Goal: Task Accomplishment & Management: Manage account settings

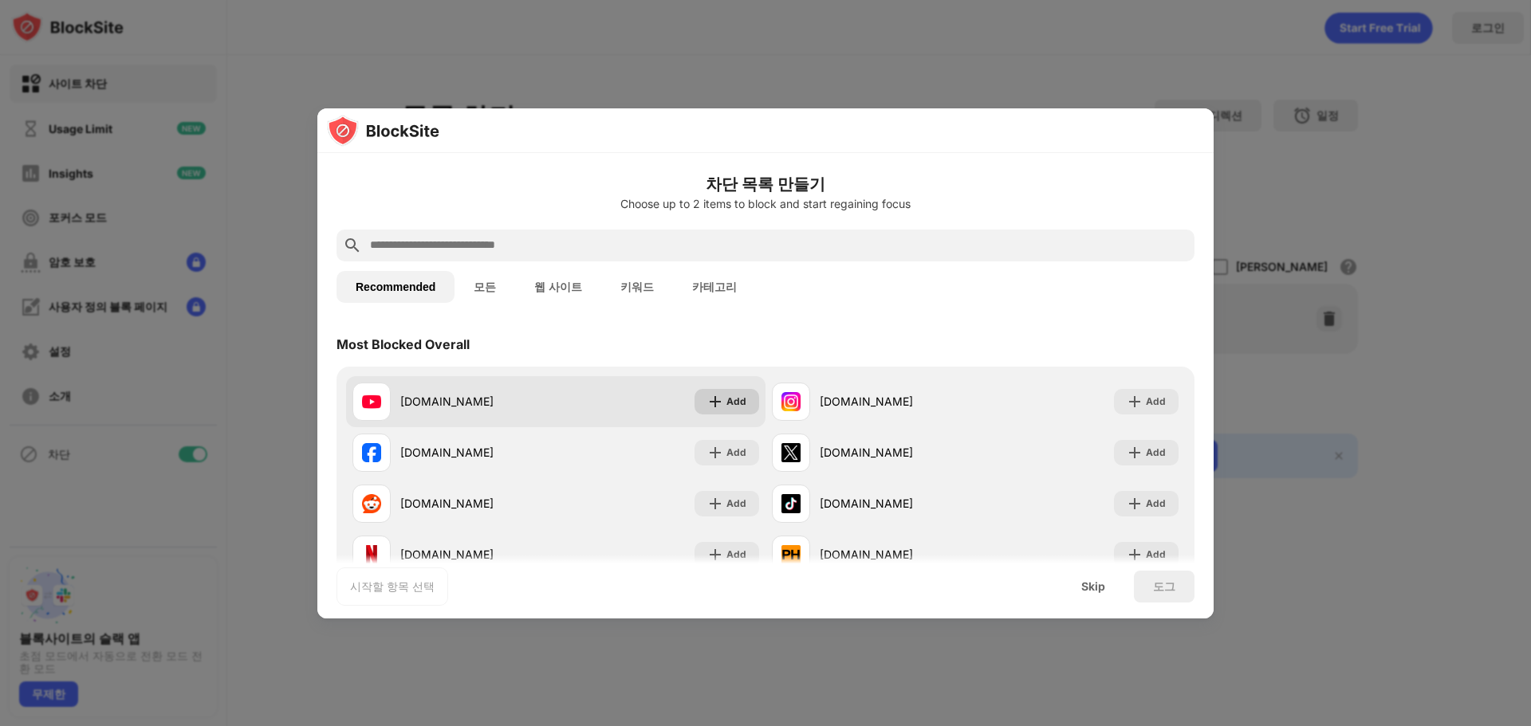
click at [712, 403] on img at bounding box center [715, 402] width 16 height 16
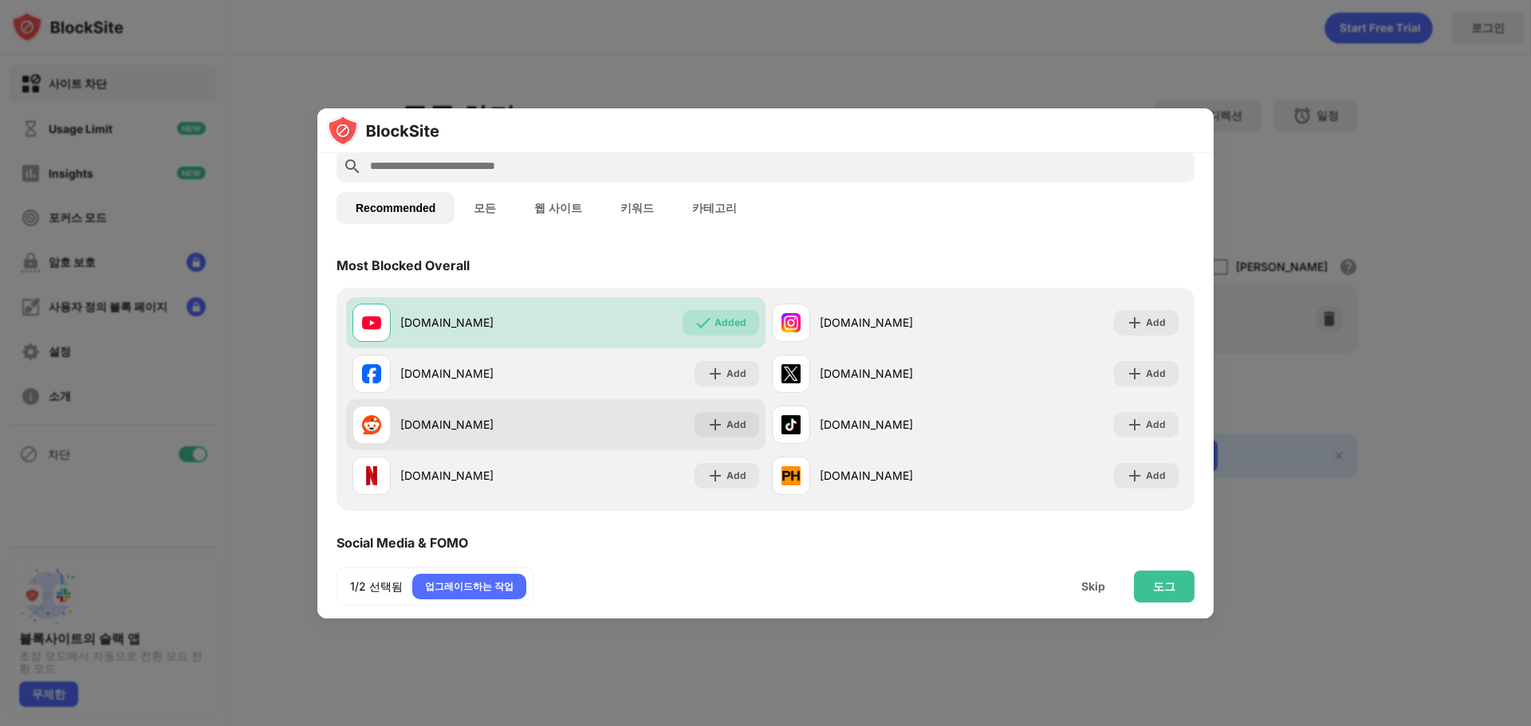
scroll to position [80, 0]
click at [1166, 591] on div "도그" at bounding box center [1164, 586] width 22 height 13
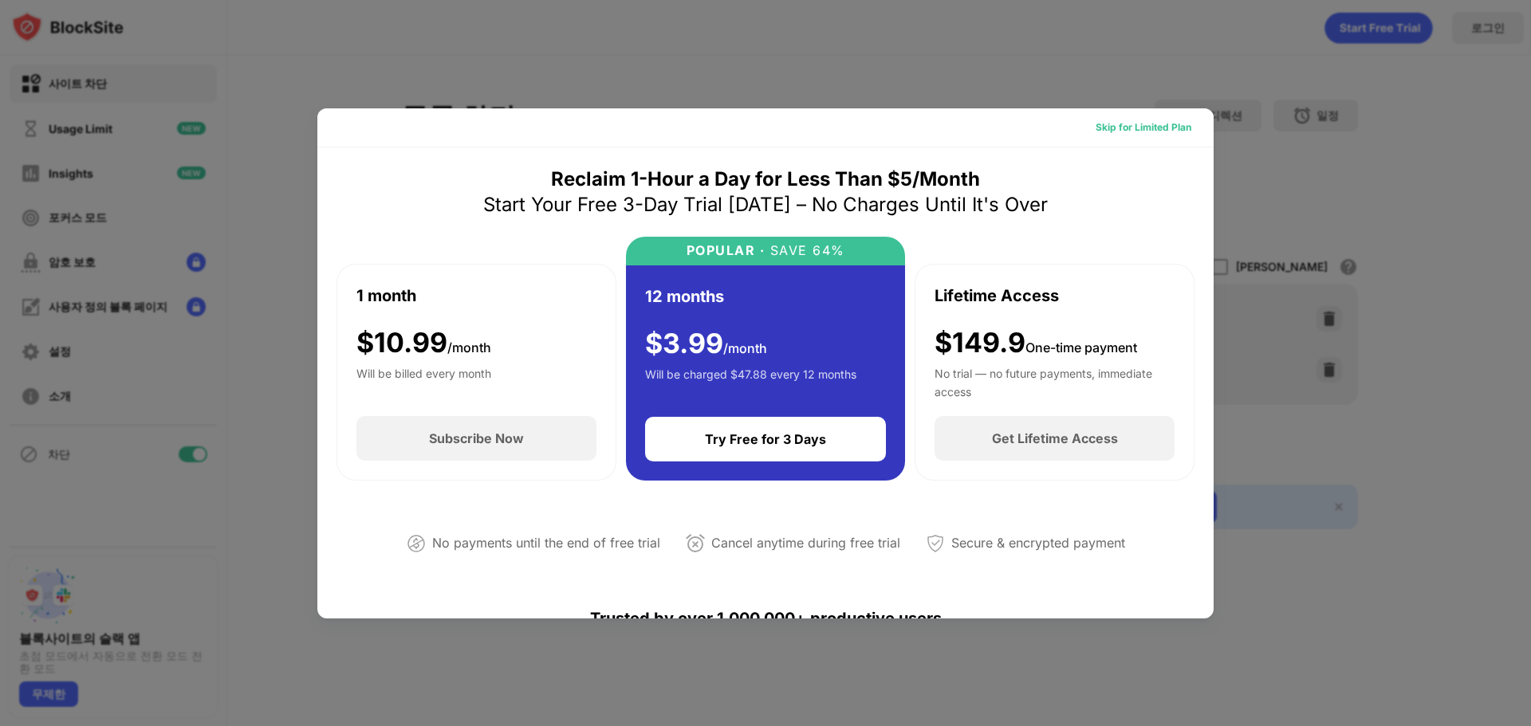
drag, startPoint x: 1155, startPoint y: 132, endPoint x: 1095, endPoint y: 132, distance: 59.8
click at [1096, 132] on div "Skip for Limited Plan" at bounding box center [1144, 128] width 96 height 16
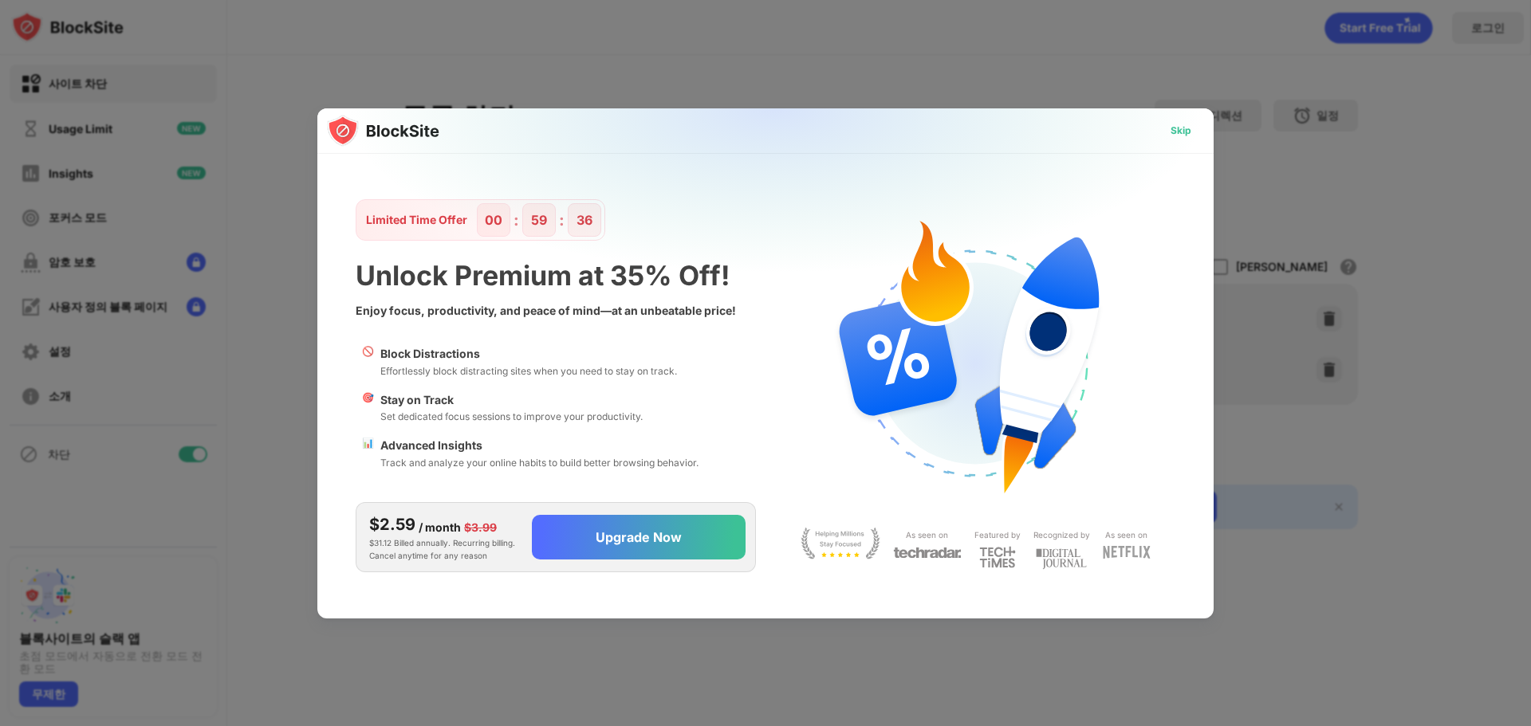
click at [1181, 135] on div "Skip" at bounding box center [1181, 131] width 21 height 16
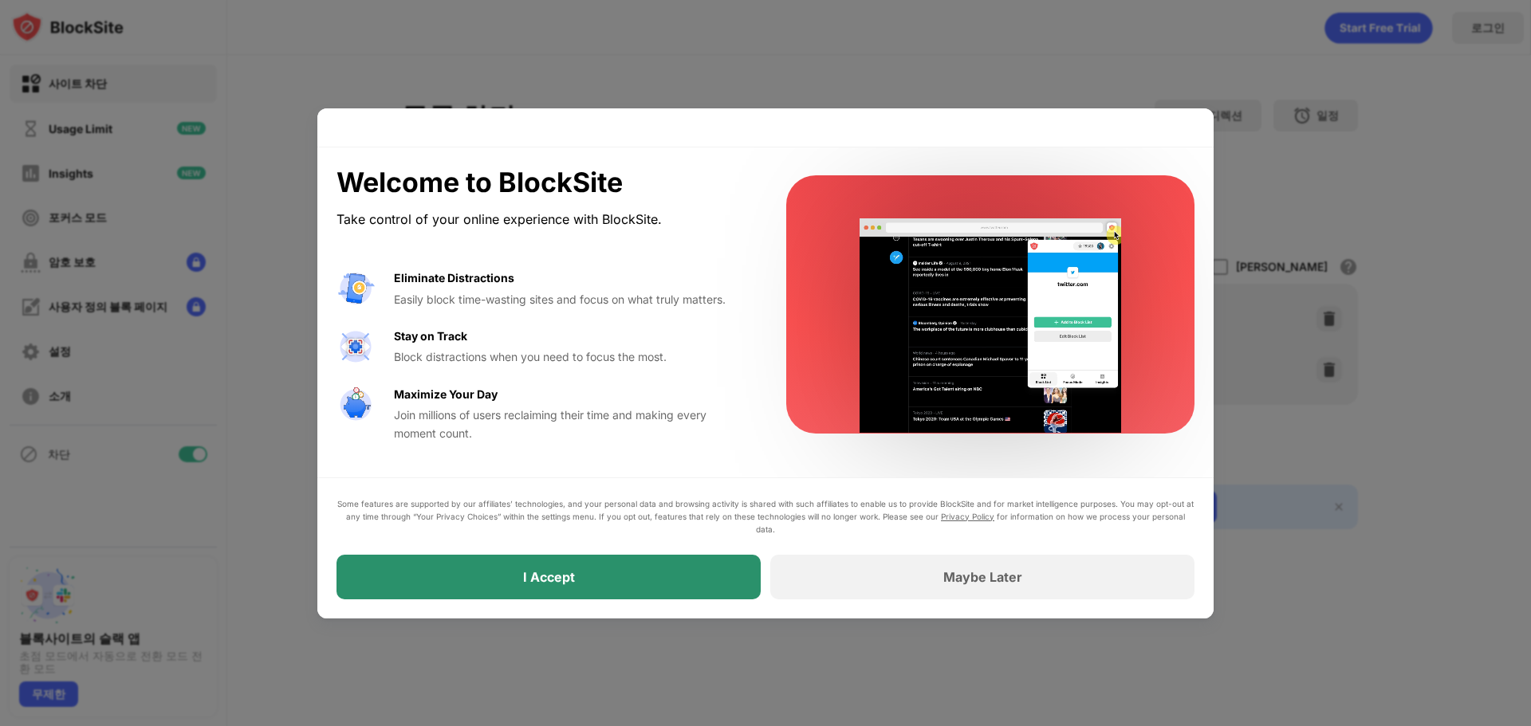
click at [647, 589] on div "I Accept" at bounding box center [548, 577] width 424 height 45
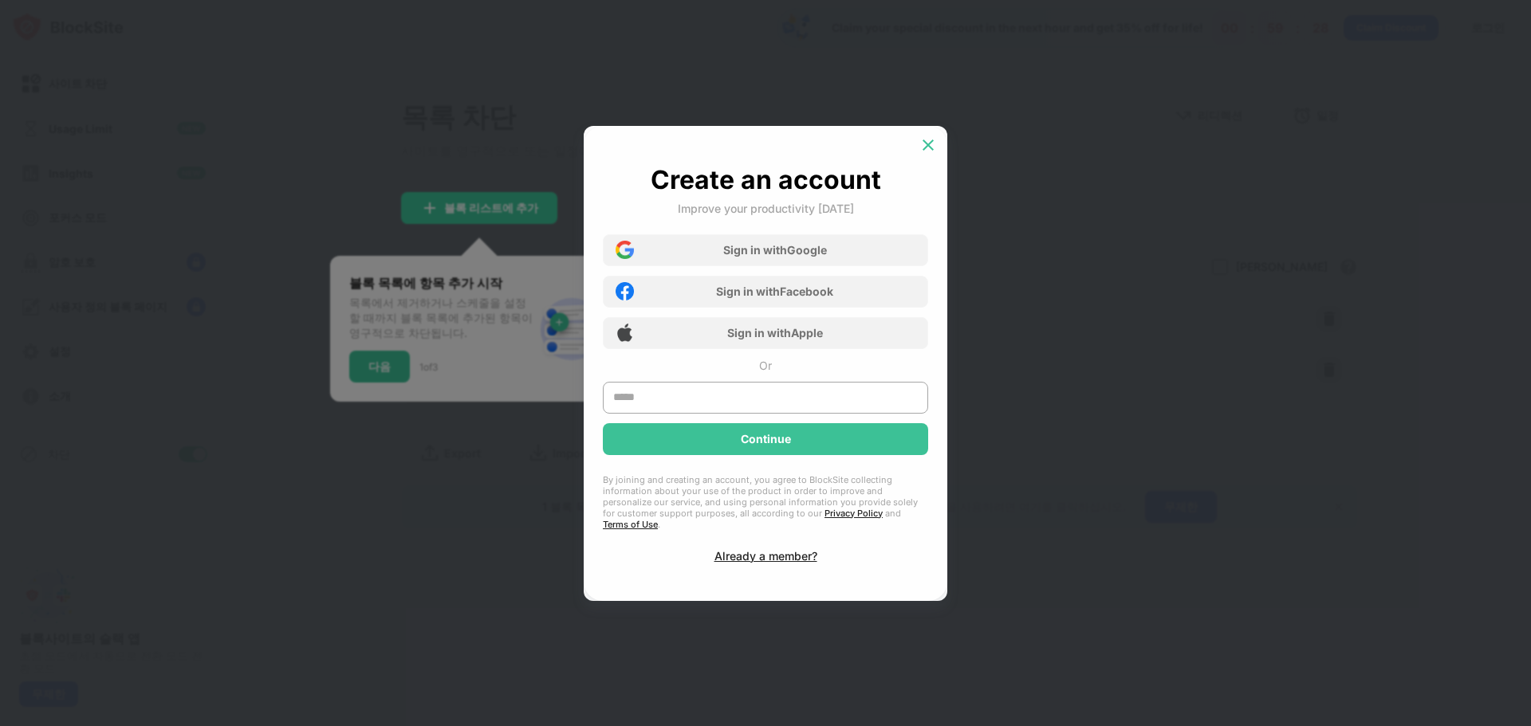
click at [922, 152] on img at bounding box center [928, 145] width 16 height 16
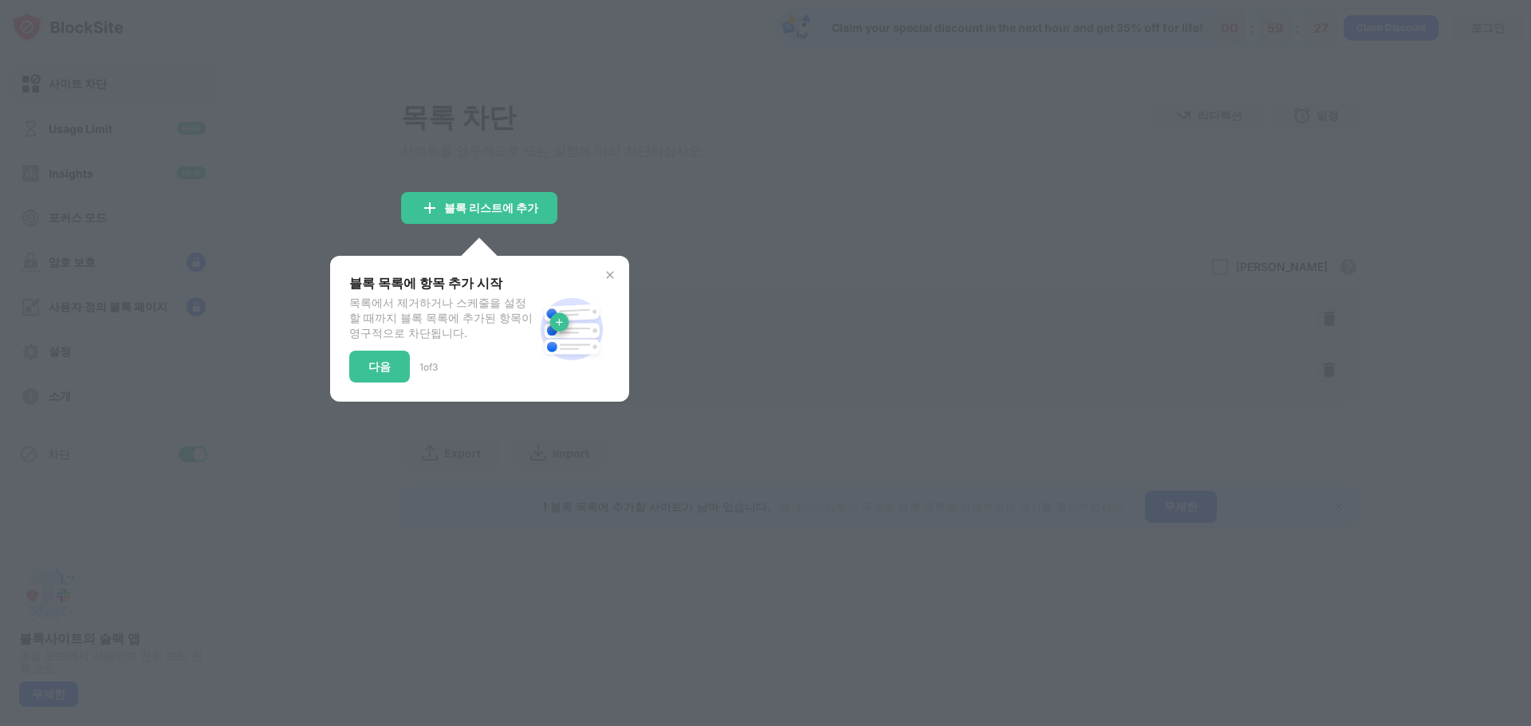
click at [608, 281] on img at bounding box center [610, 275] width 13 height 13
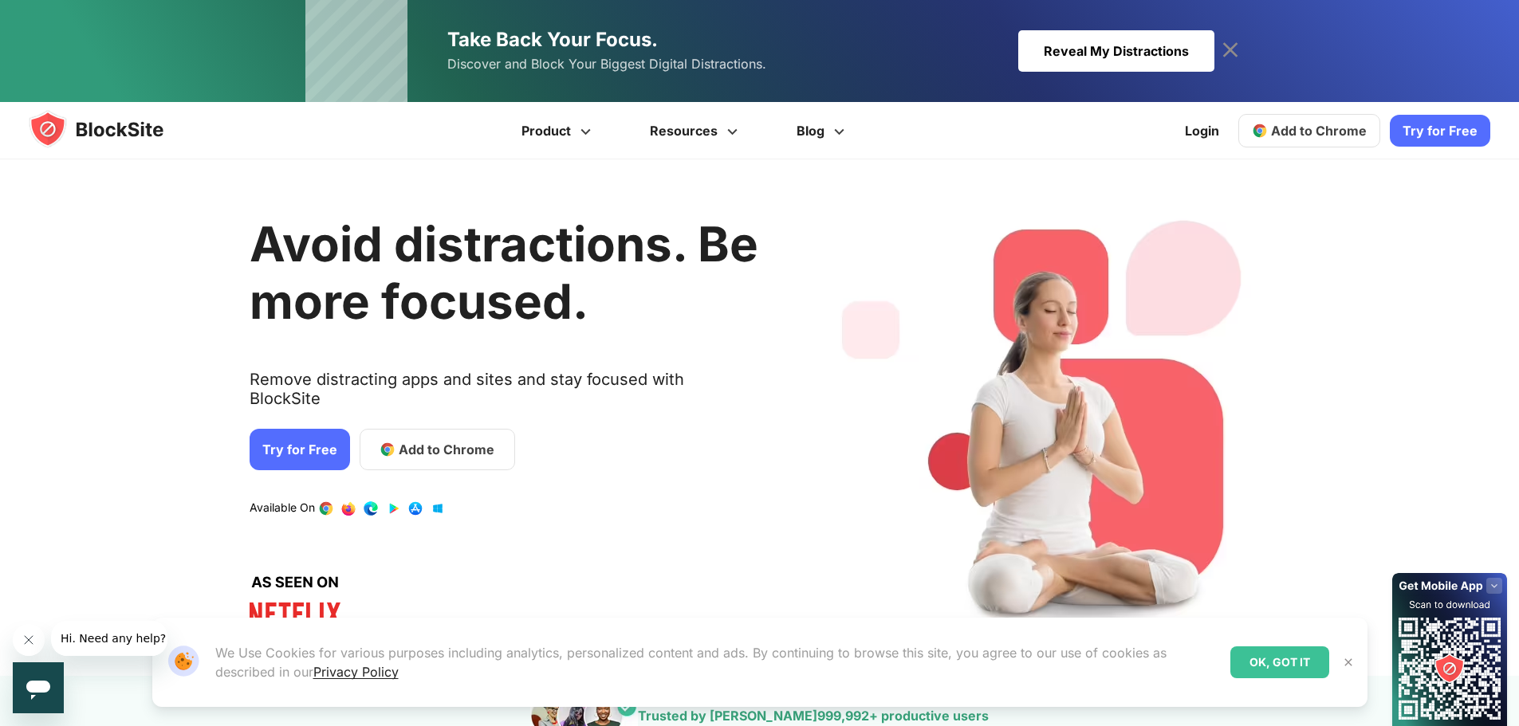
click at [1352, 661] on img at bounding box center [1348, 662] width 13 height 13
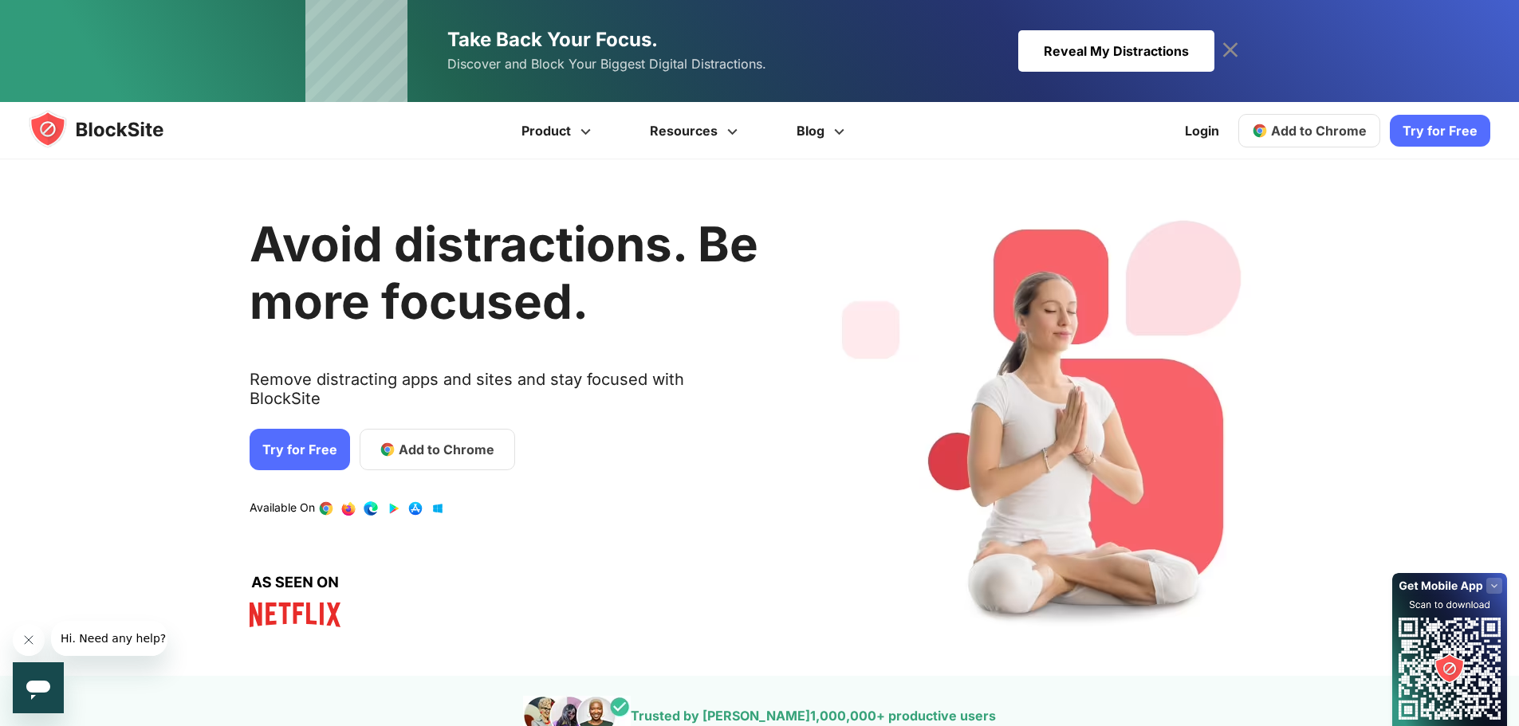
click at [1443, 129] on link "Try for Free" at bounding box center [1440, 131] width 100 height 32
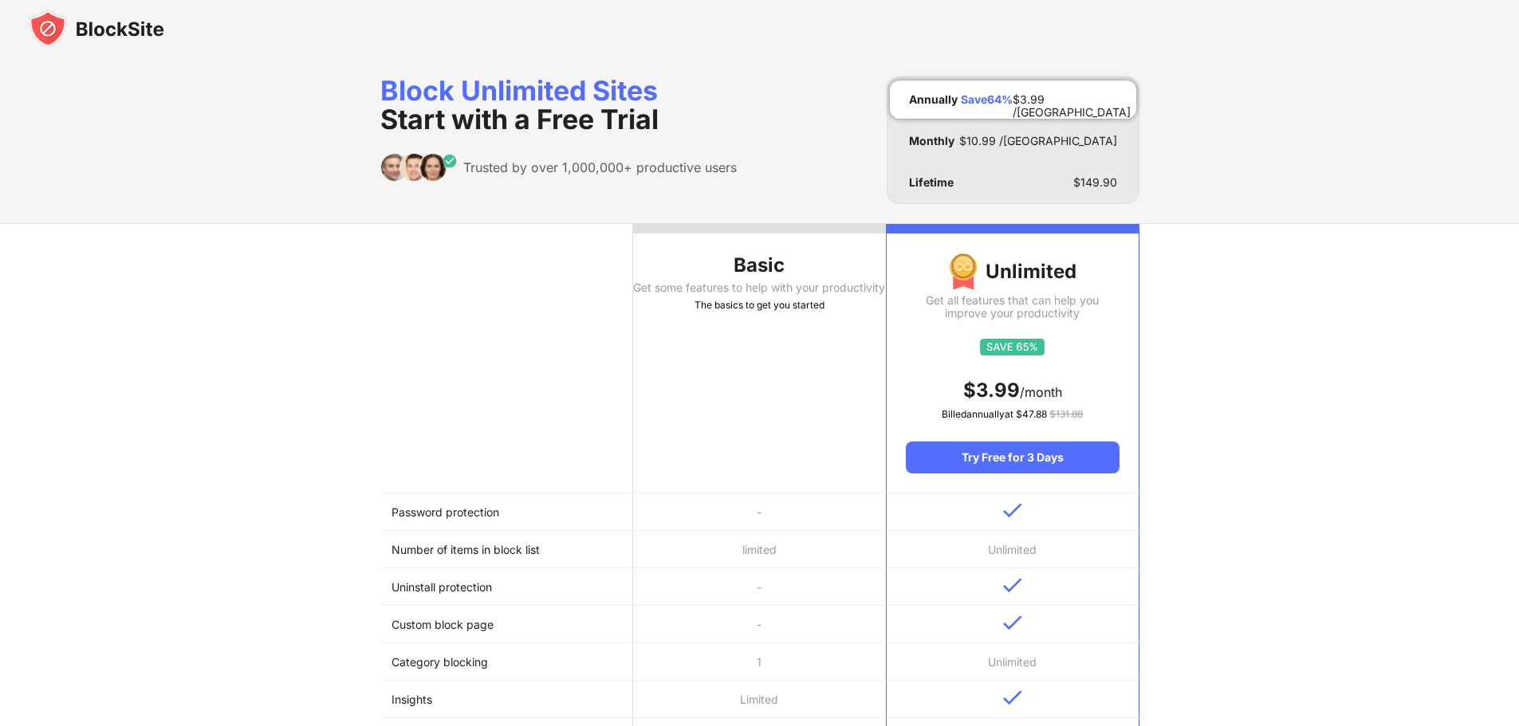
click at [740, 412] on th "Basic Get some features to help with your productivity The basics to get you st…" at bounding box center [759, 359] width 253 height 270
click at [756, 294] on div "Get some features to help with your productivity" at bounding box center [759, 287] width 253 height 13
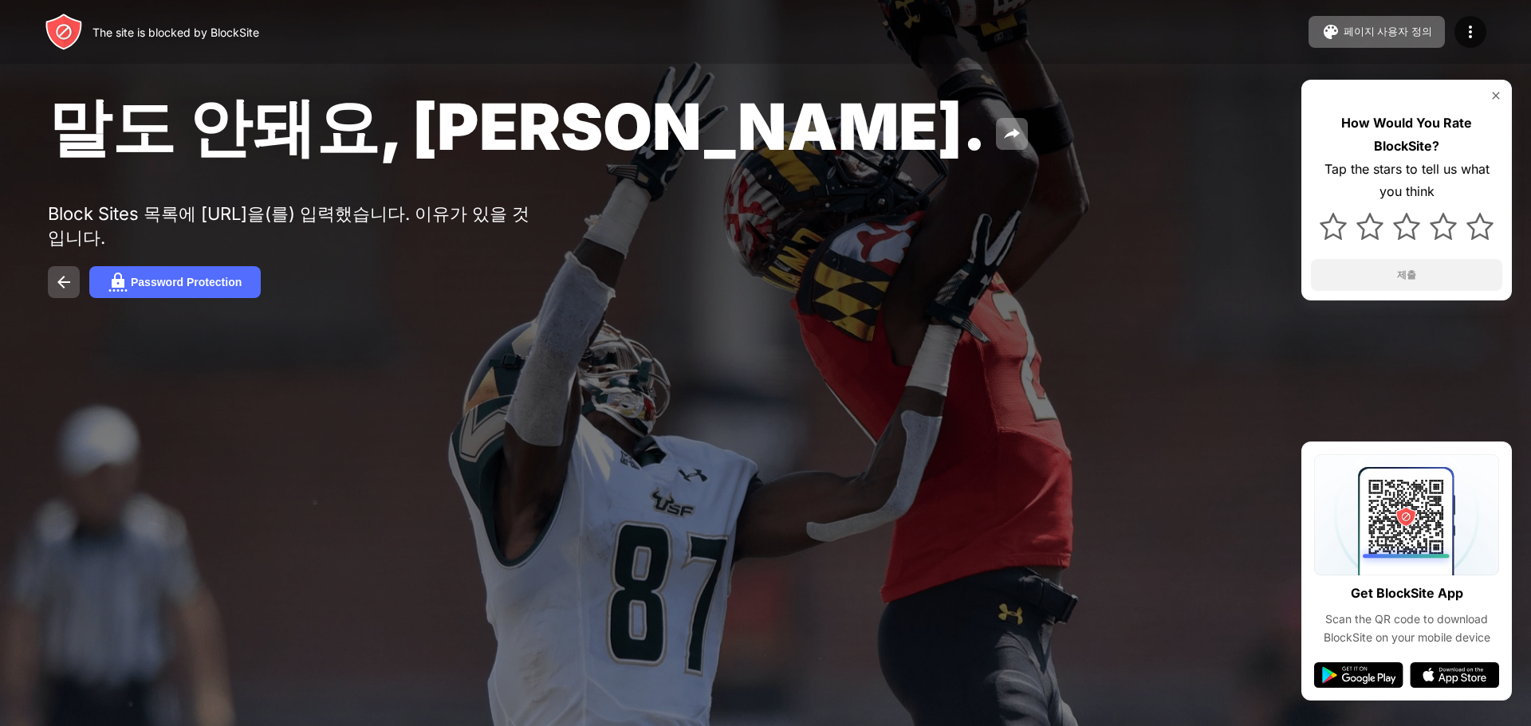
click at [61, 292] on img at bounding box center [63, 282] width 19 height 19
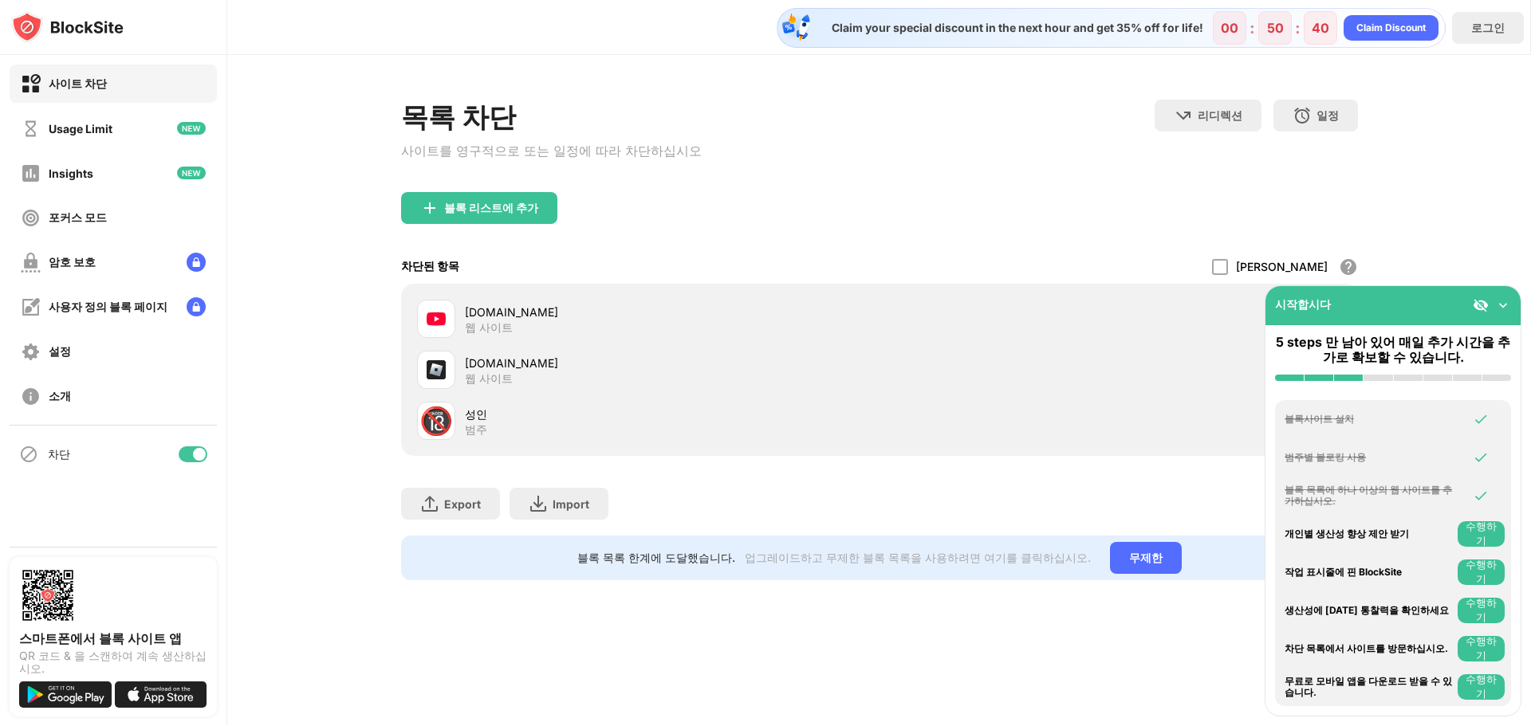
click at [1482, 577] on button "수행하기" at bounding box center [1481, 573] width 47 height 26
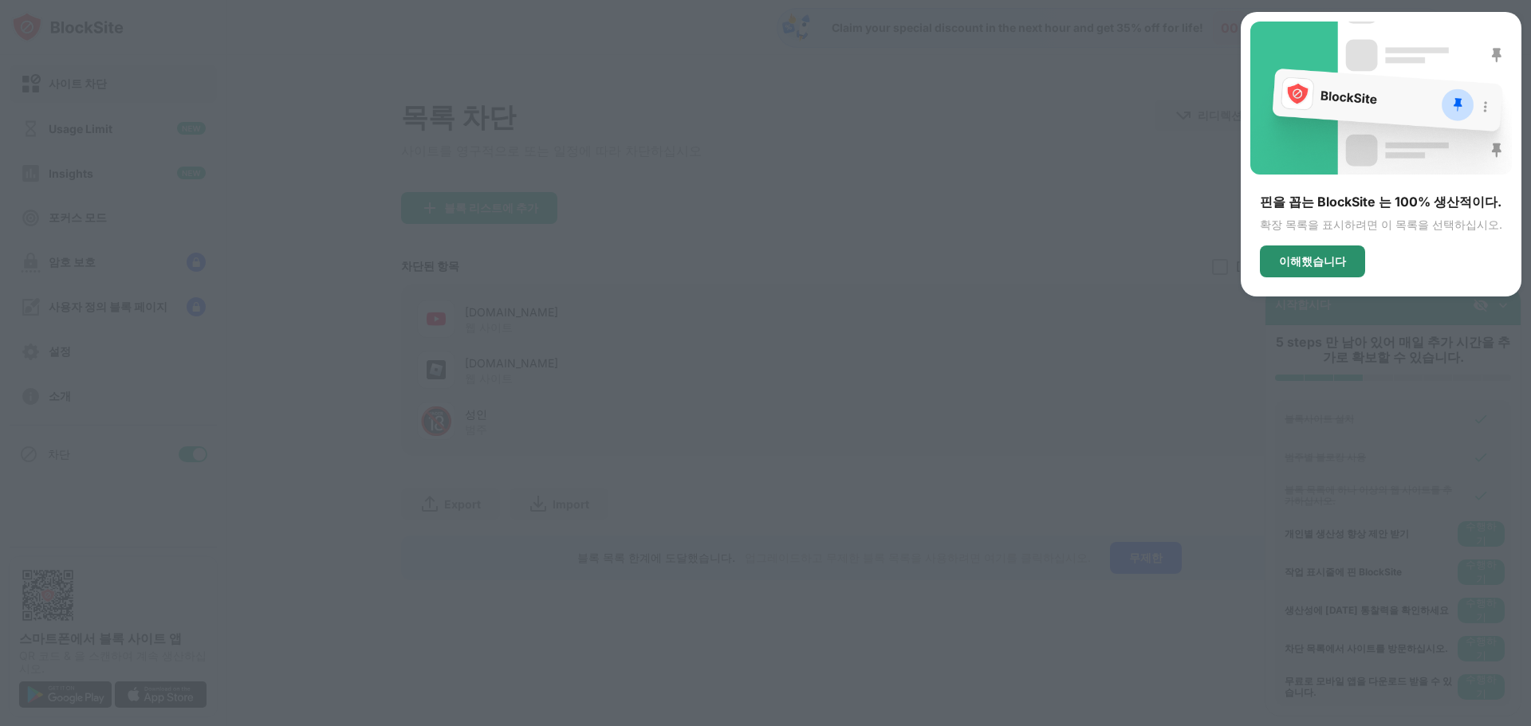
click at [1338, 266] on div "이해했습니다" at bounding box center [1312, 261] width 67 height 13
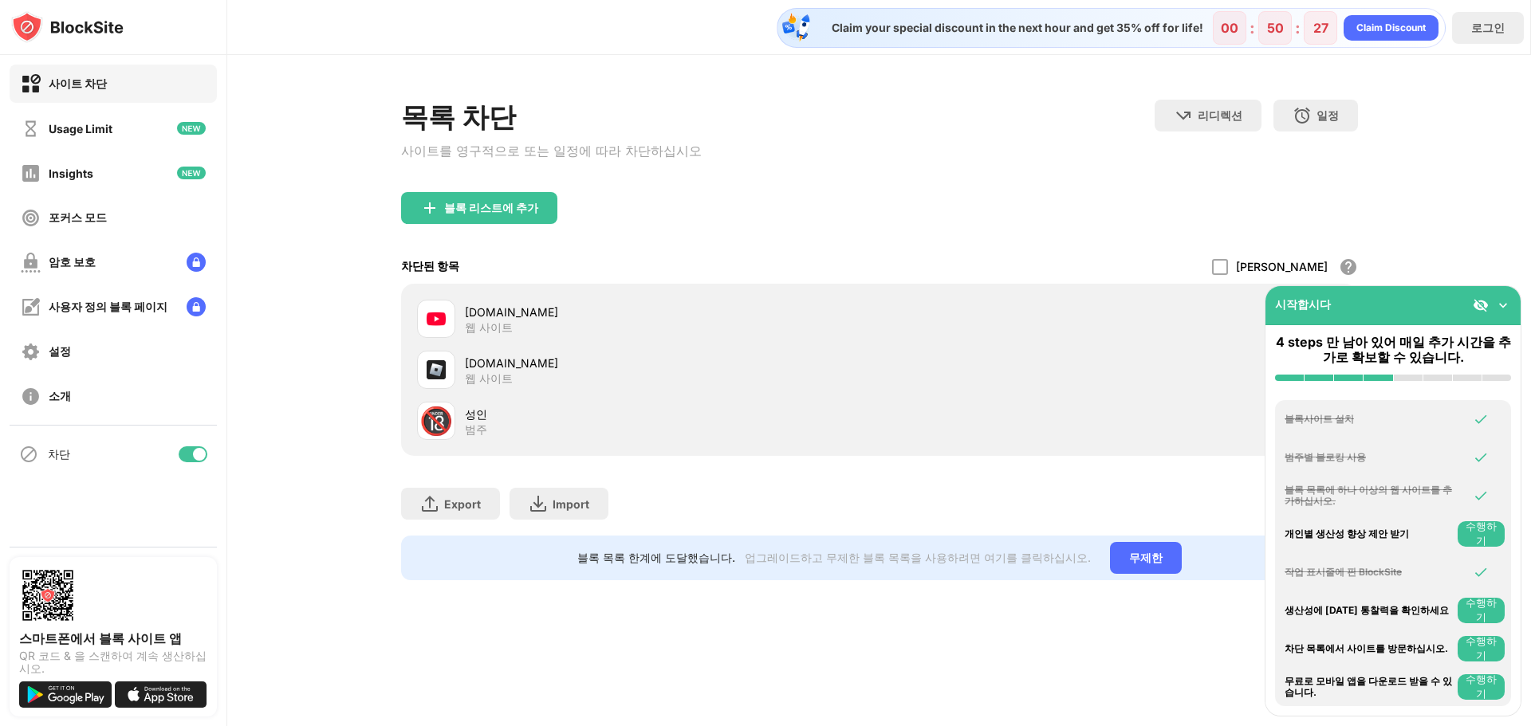
click at [1477, 659] on button "수행하기" at bounding box center [1481, 649] width 47 height 26
click at [1474, 525] on button "수행하기" at bounding box center [1481, 534] width 47 height 26
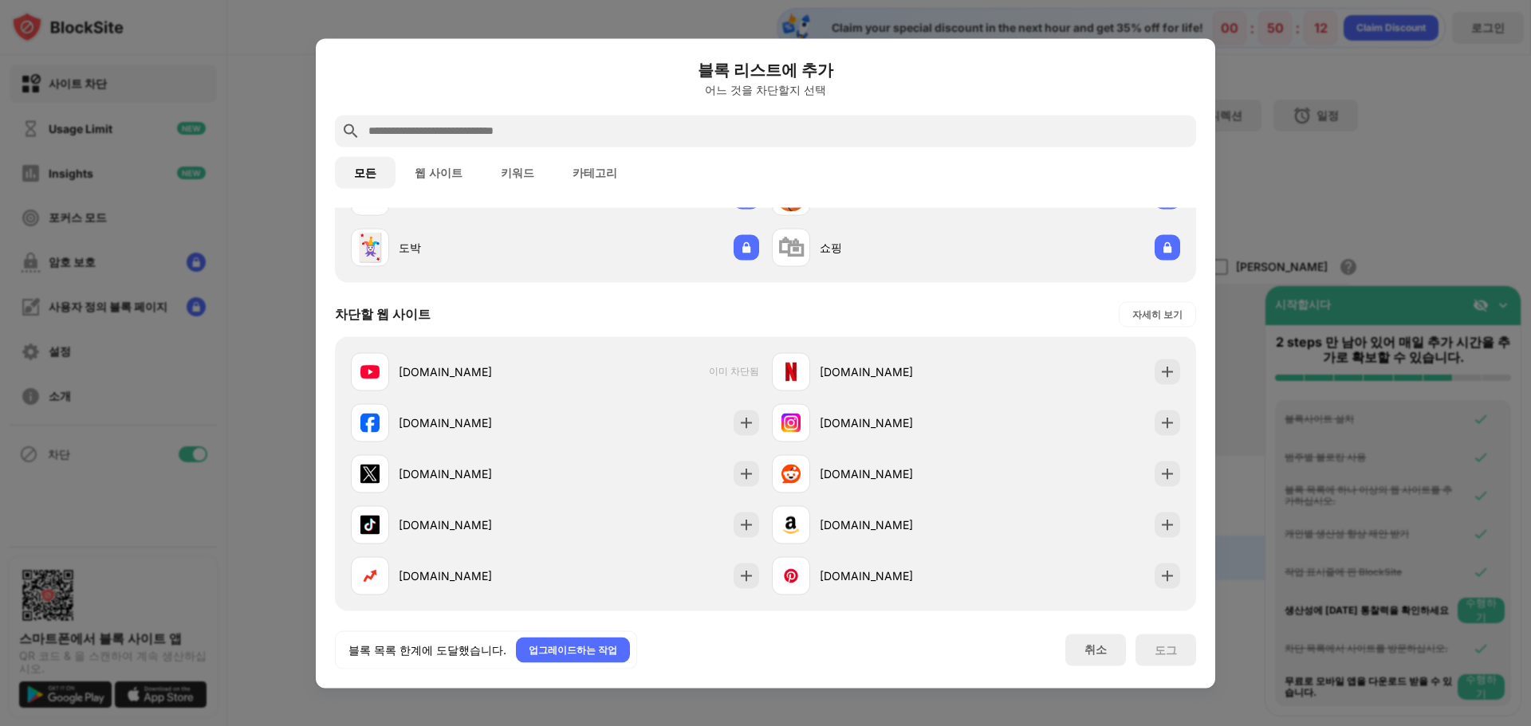
scroll to position [319, 0]
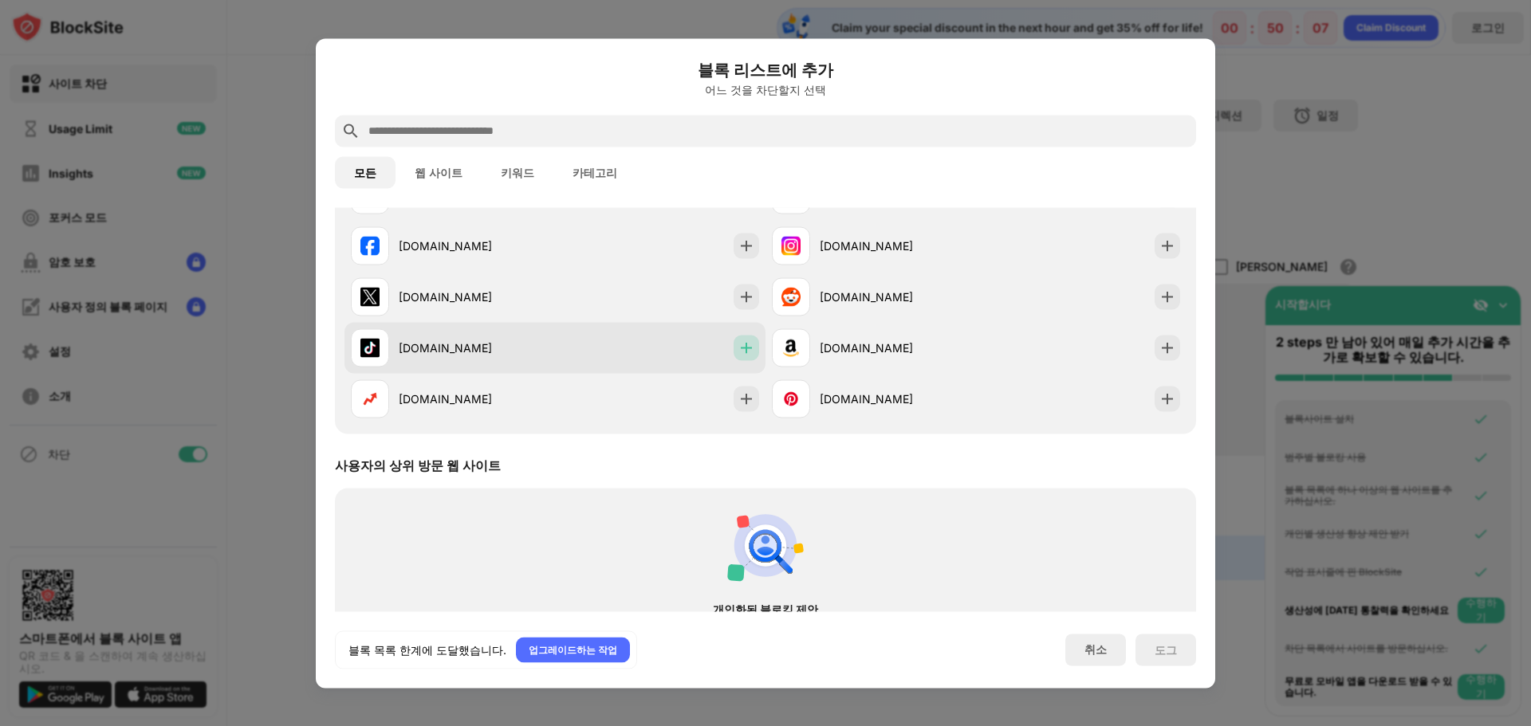
click at [738, 351] on img at bounding box center [746, 348] width 16 height 16
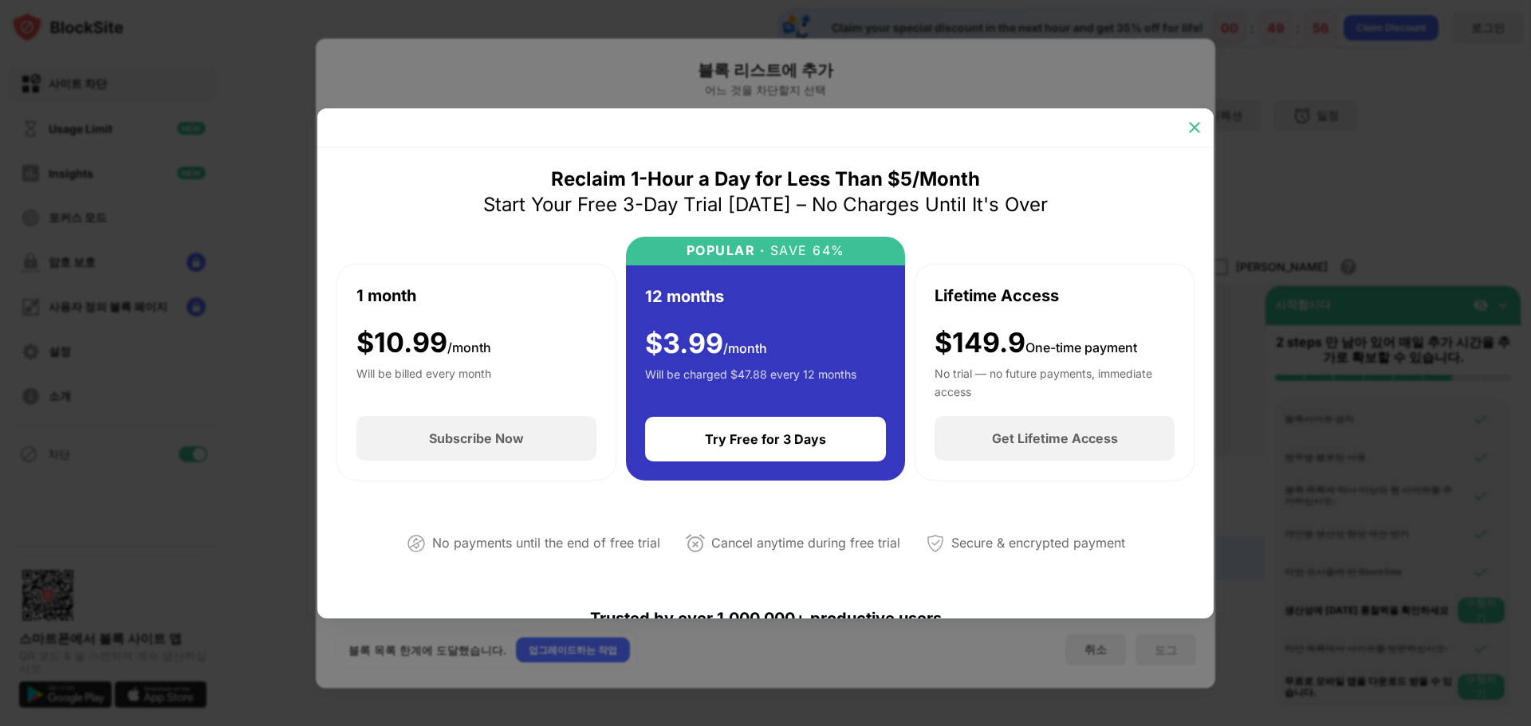
click at [1194, 124] on img at bounding box center [1194, 128] width 16 height 16
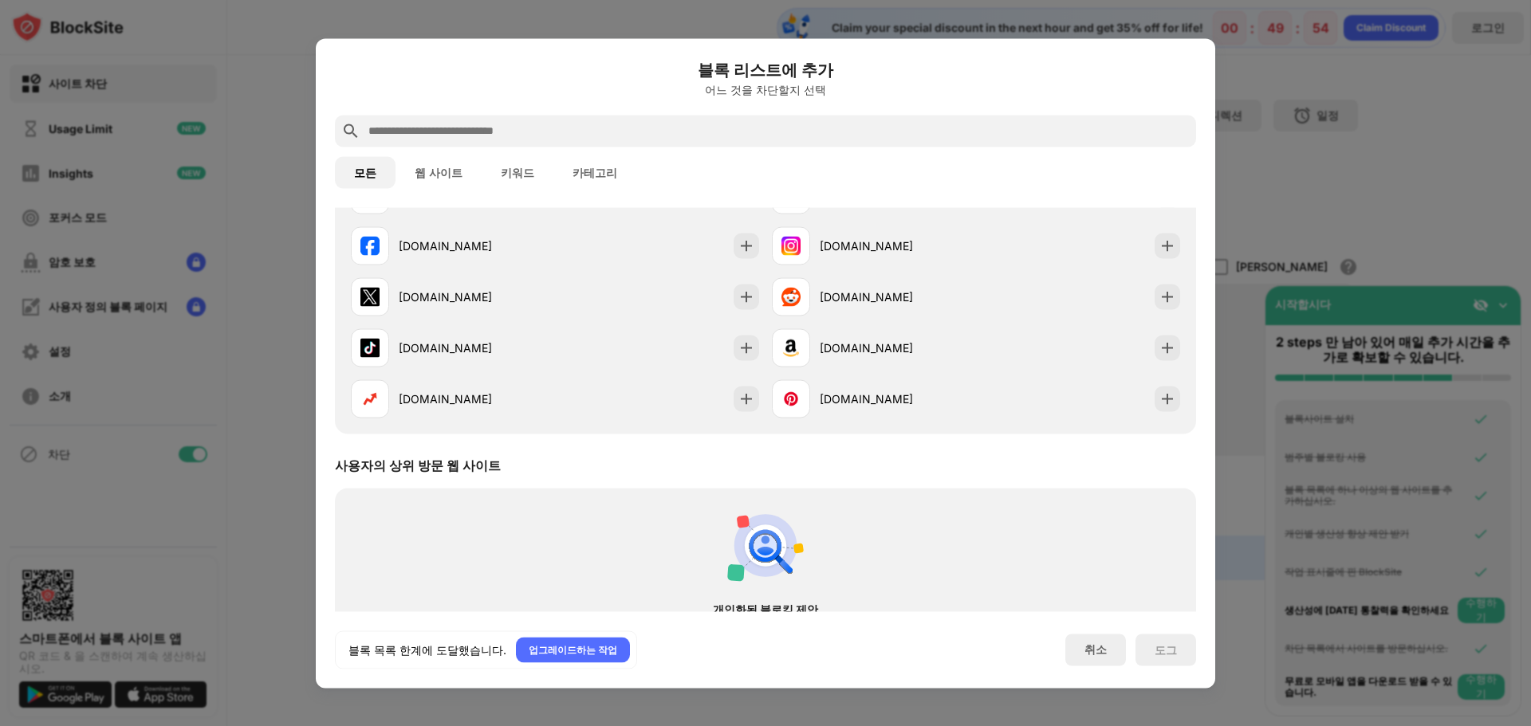
click at [1293, 137] on div at bounding box center [765, 363] width 1531 height 726
